Goal: Task Accomplishment & Management: Manage account settings

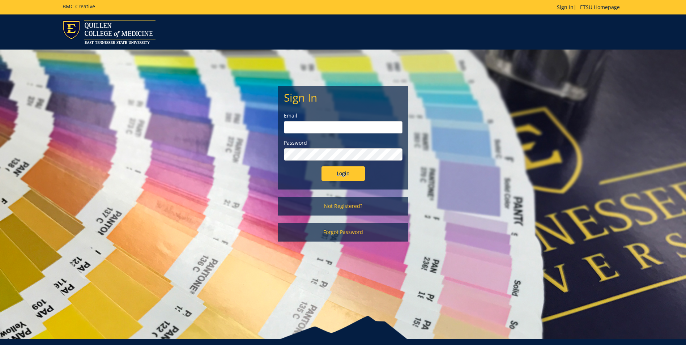
type input "[EMAIL_ADDRESS][DOMAIN_NAME]"
click at [332, 173] on input "Login" at bounding box center [342, 173] width 43 height 14
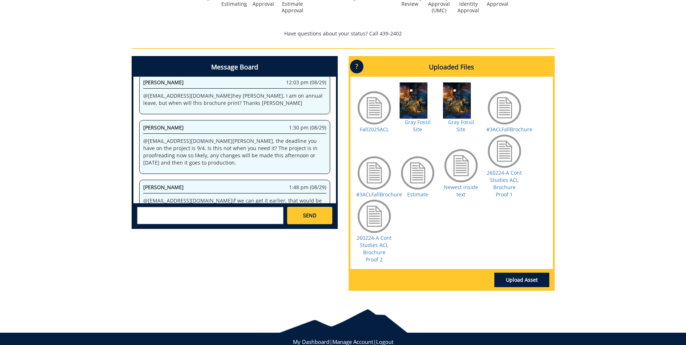
scroll to position [971, 0]
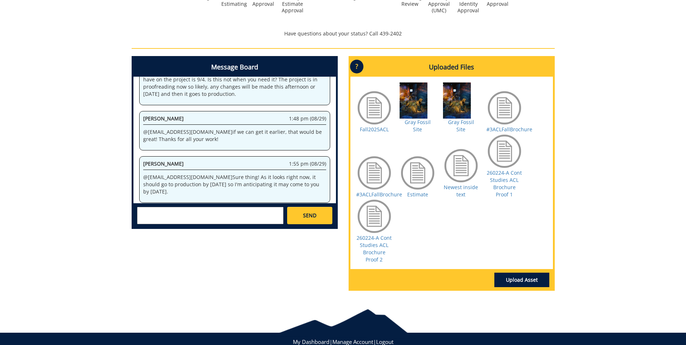
click at [365, 102] on div at bounding box center [374, 108] width 36 height 36
click at [379, 110] on div at bounding box center [374, 108] width 36 height 36
click at [362, 103] on div at bounding box center [374, 108] width 36 height 36
click at [369, 93] on div at bounding box center [374, 108] width 36 height 36
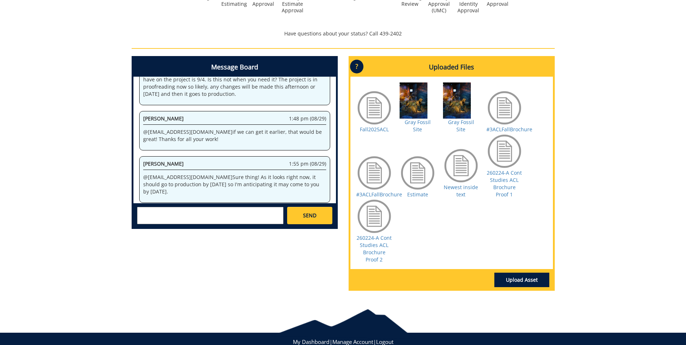
click at [375, 106] on div at bounding box center [374, 108] width 36 height 36
click at [391, 100] on div at bounding box center [374, 108] width 36 height 36
click at [378, 126] on link "Fall2025ACL" at bounding box center [374, 129] width 29 height 7
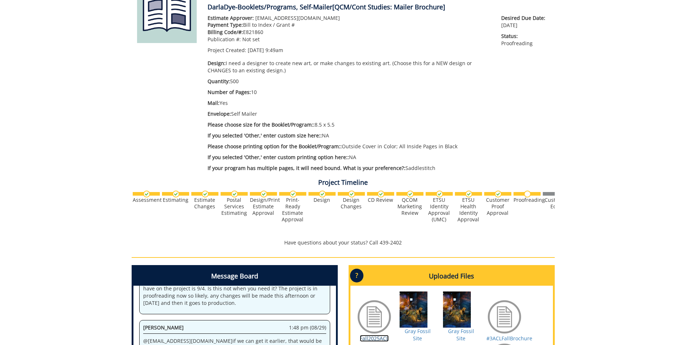
scroll to position [106, 0]
